Goal: Ask a question

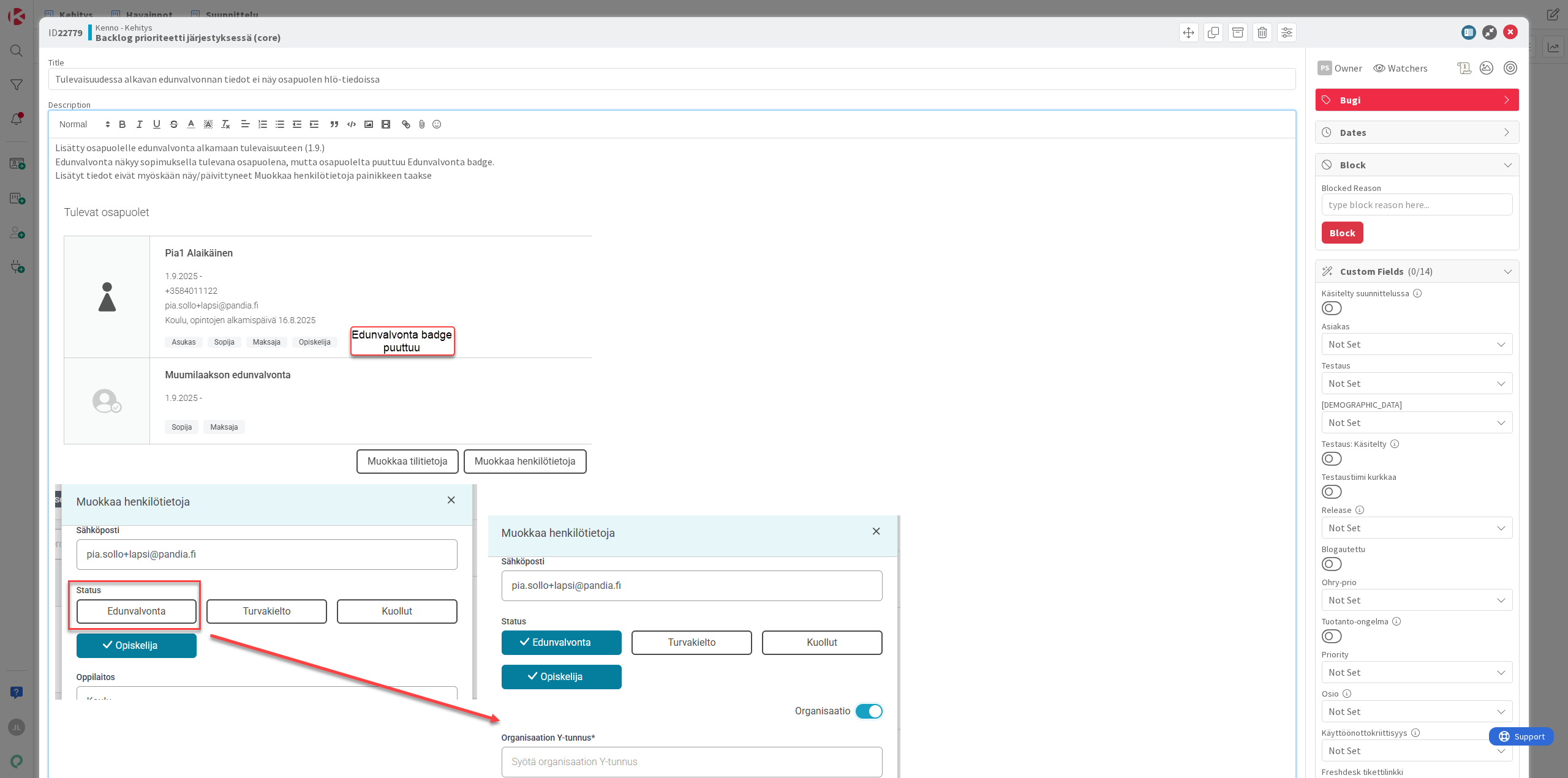
scroll to position [1627, 0]
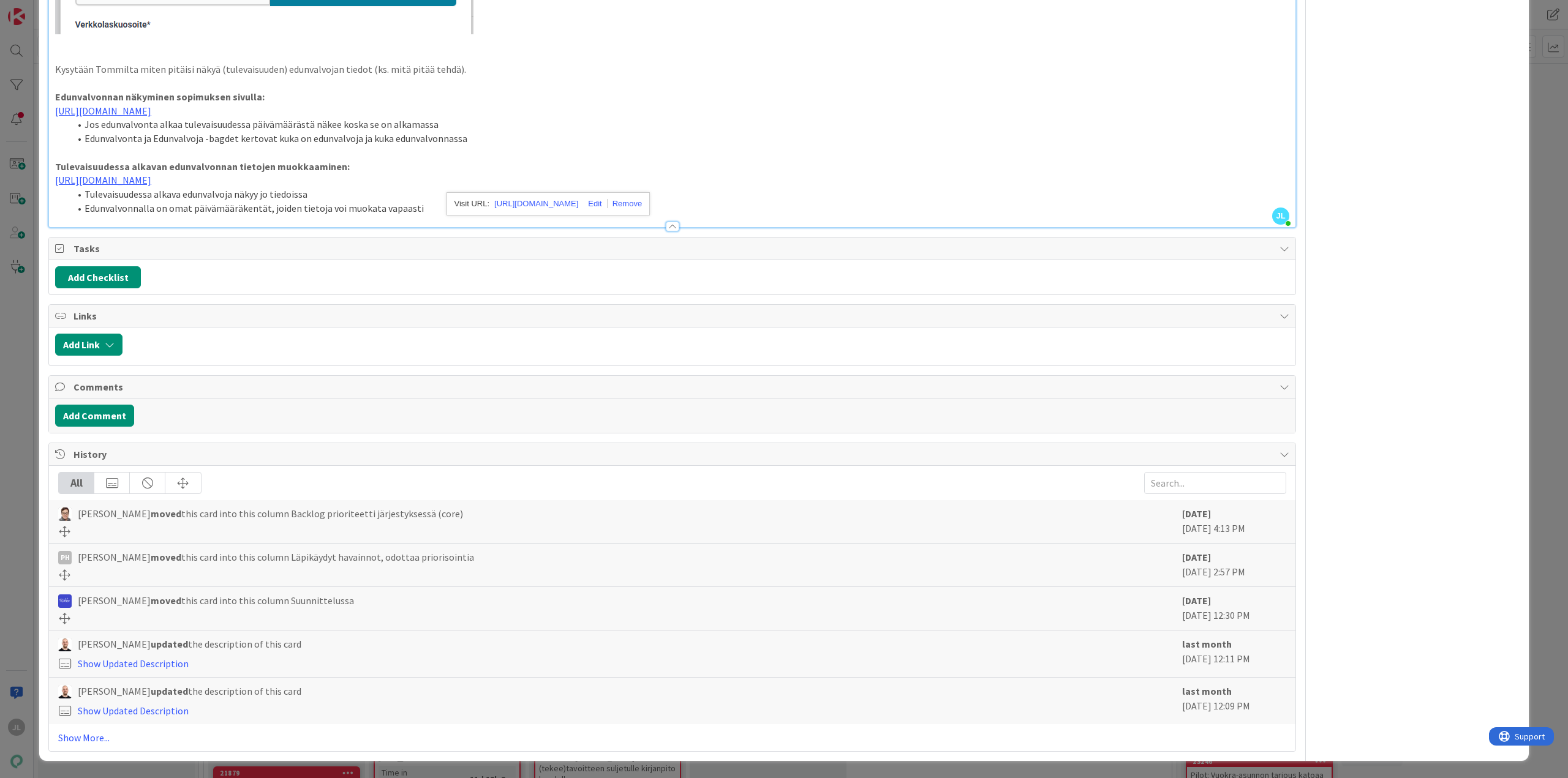
click at [659, 71] on p "Kysytään Tommilta miten pitäisi näkyä (tulevaisuuden) edunvalvojan tiedot (ks. …" at bounding box center [671, 69] width 1234 height 14
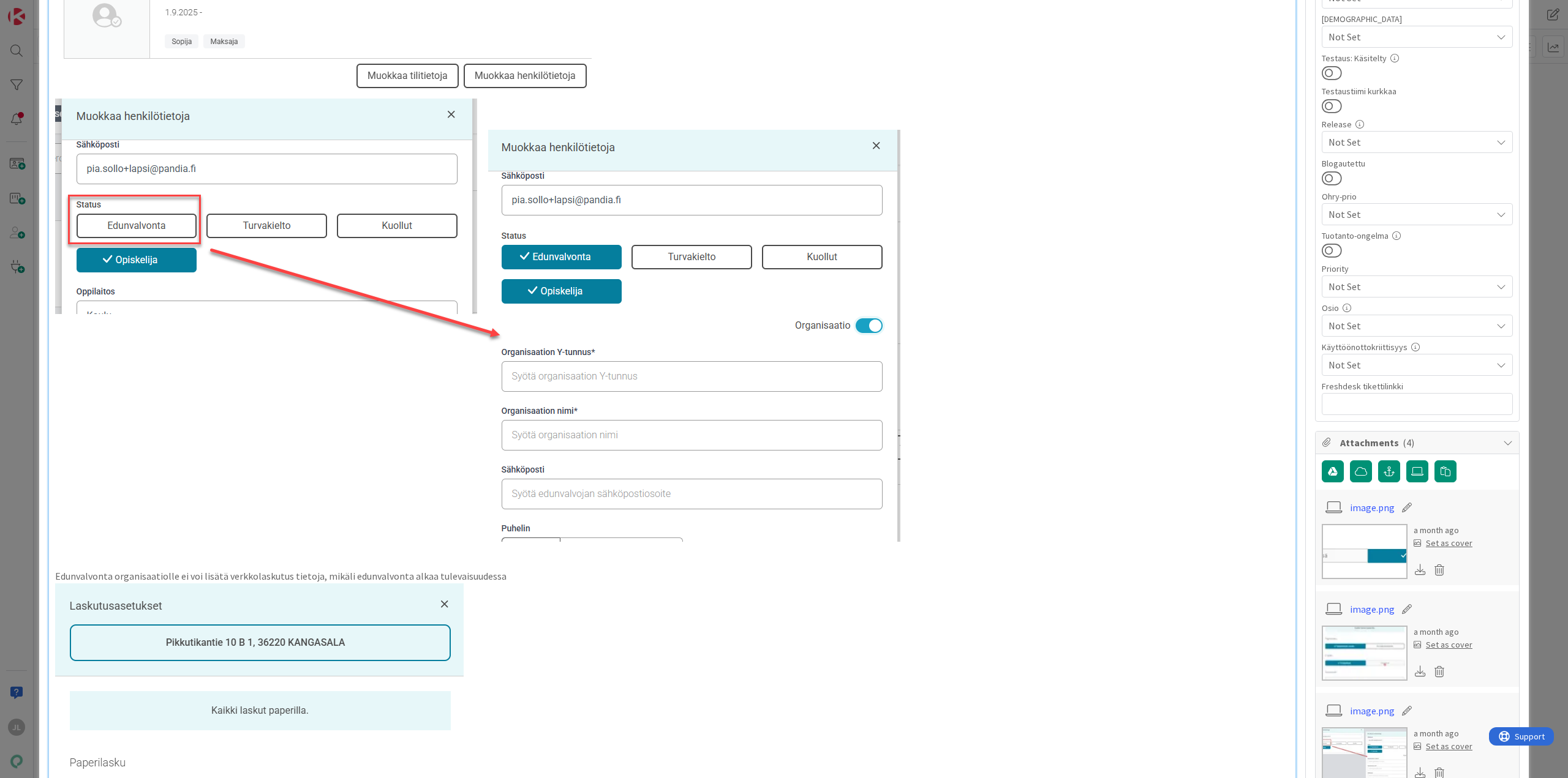
scroll to position [0, 0]
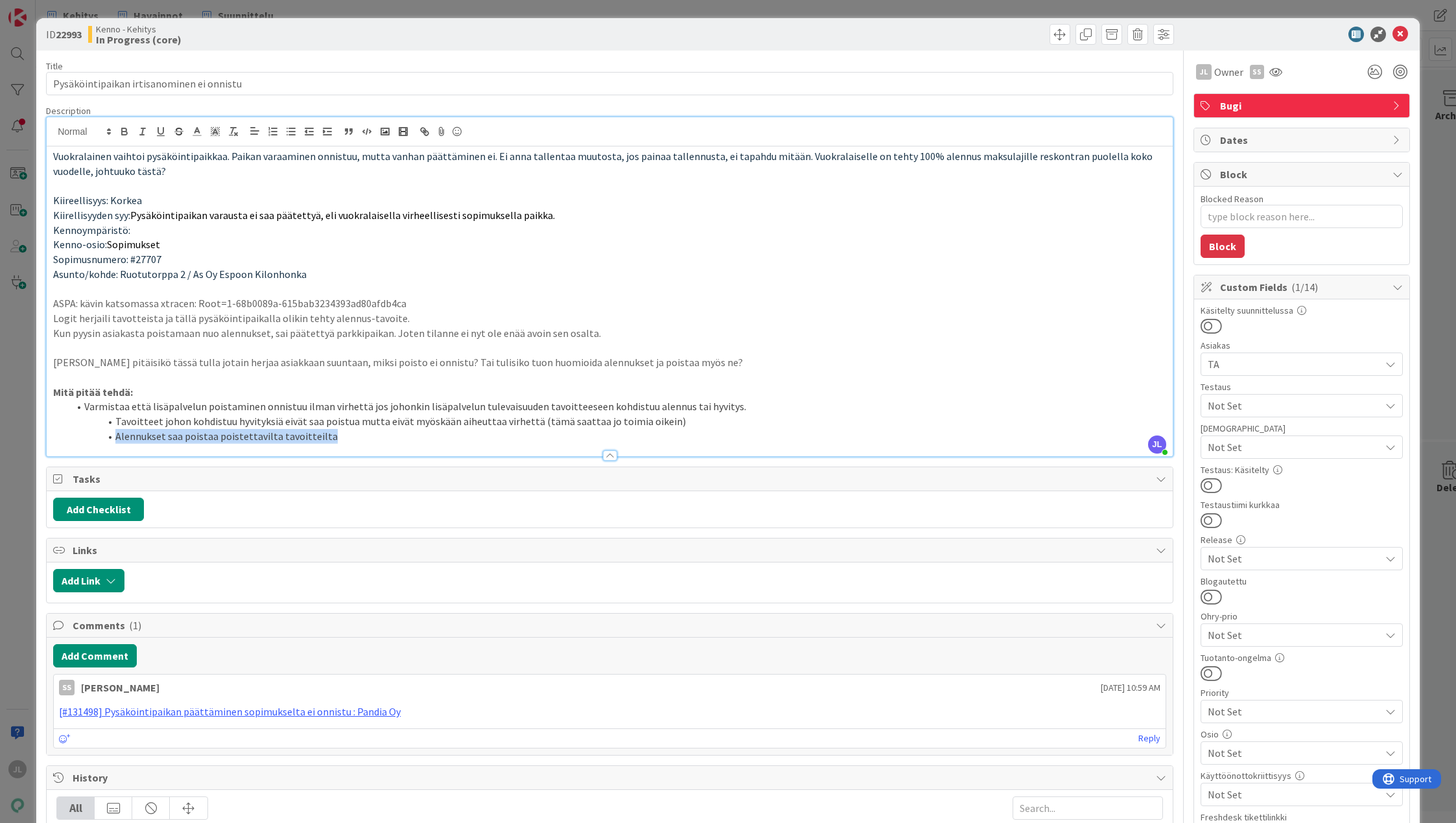
drag, startPoint x: 351, startPoint y: 434, endPoint x: 118, endPoint y: 440, distance: 233.1
click at [118, 440] on li "Alennukset saa poistaa poistettavilta tavoitteilta" at bounding box center [617, 436] width 1098 height 15
copy li "Alennukset saa poistaa poistettavilta tavoitteilta"
click at [246, 439] on li "Alennukset saa poistaa poistettavilta tavoitteilta" at bounding box center [617, 436] width 1098 height 15
type textarea "x"
